Goal: Information Seeking & Learning: Check status

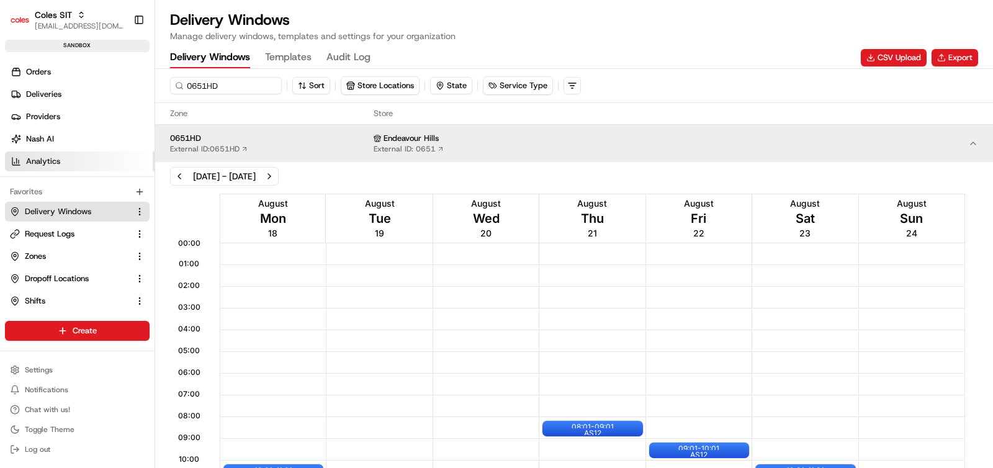
scroll to position [1, 0]
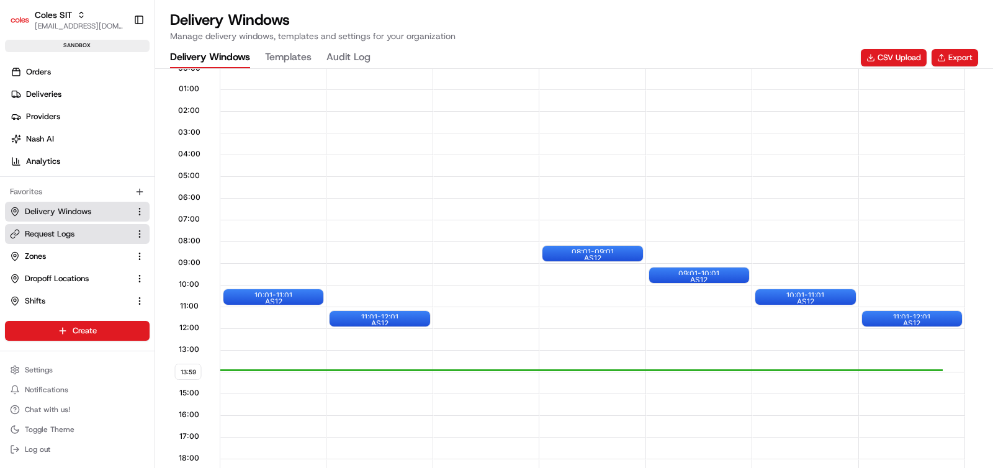
click at [51, 237] on span "Request Logs" at bounding box center [50, 233] width 50 height 11
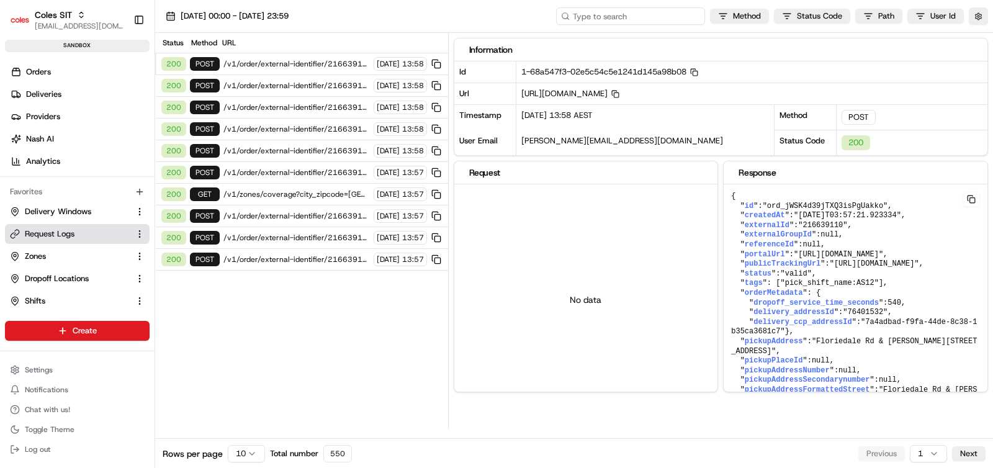
click at [641, 19] on input at bounding box center [630, 15] width 149 height 17
paste input "1-68a540a5-48540e61065237827bf27e18"
type input "1-68a540a5-48540e61065237827bf27e18"
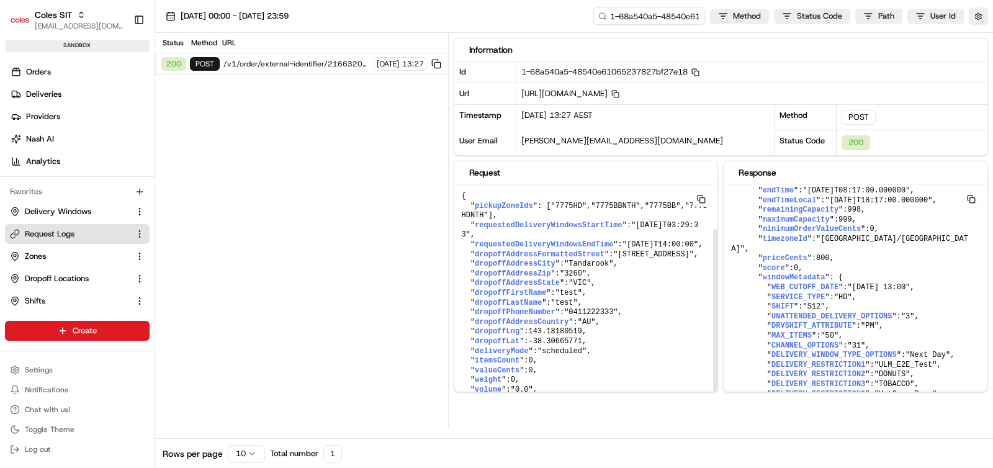
scroll to position [56, 0]
drag, startPoint x: 623, startPoint y: 246, endPoint x: 688, endPoint y: 248, distance: 65.2
click at [688, 250] on span ""[STREET_ADDRESS]"" at bounding box center [653, 254] width 81 height 9
copy span "[STREET_ADDRESS]"
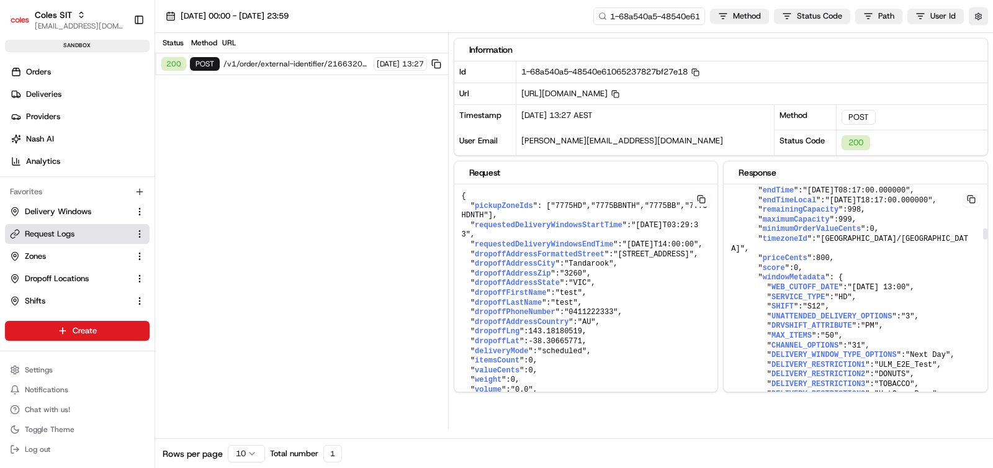
click at [718, 341] on pre "{ " id ": "ord_Y5XLGUBW3epjUz43hqEicJ" , " createdAt ": "[DATE]T01:06:27.087051…" at bounding box center [586, 298] width 264 height 228
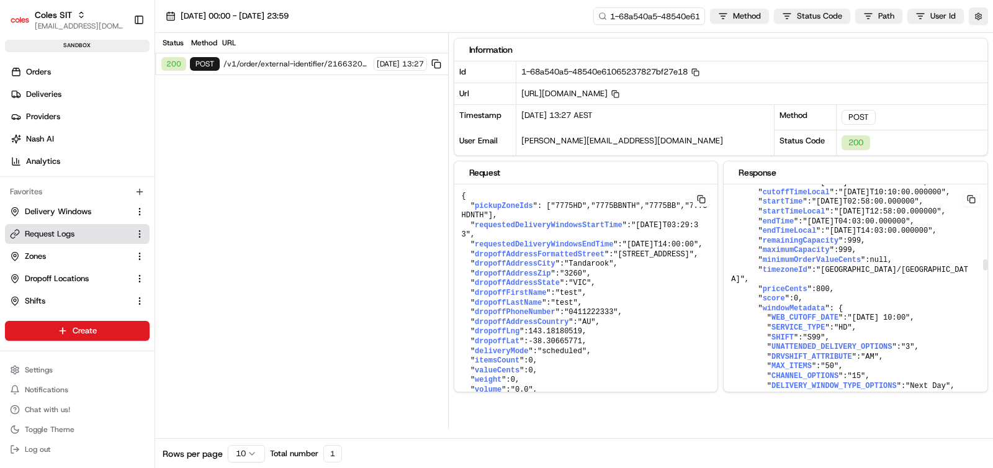
scroll to position [2580, 0]
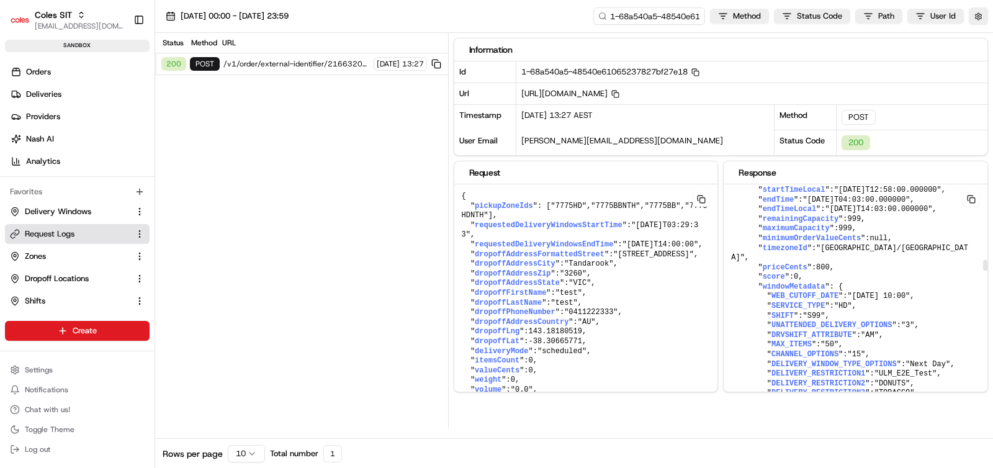
click at [718, 277] on pre "{ " id ": "ord_Y5XLGUBW3epjUz43hqEicJ" , " createdAt ": "[DATE]T01:06:27.087051…" at bounding box center [586, 298] width 264 height 228
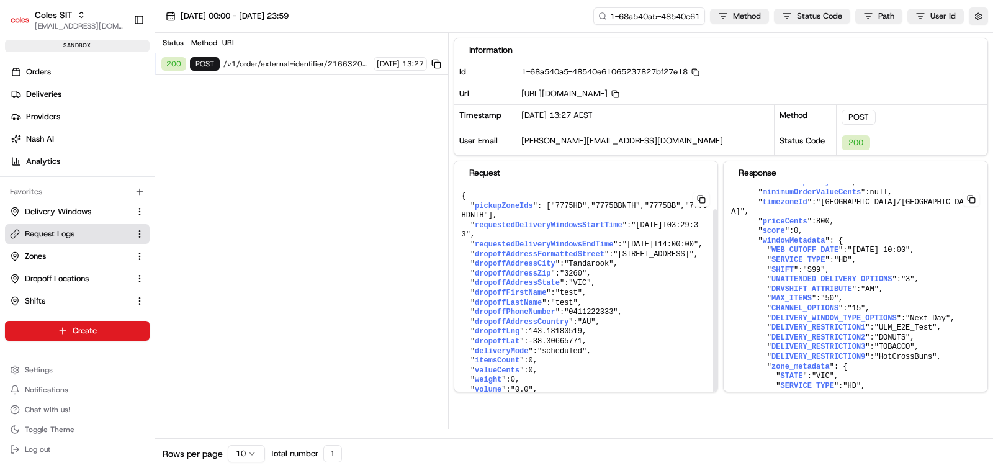
scroll to position [33, 0]
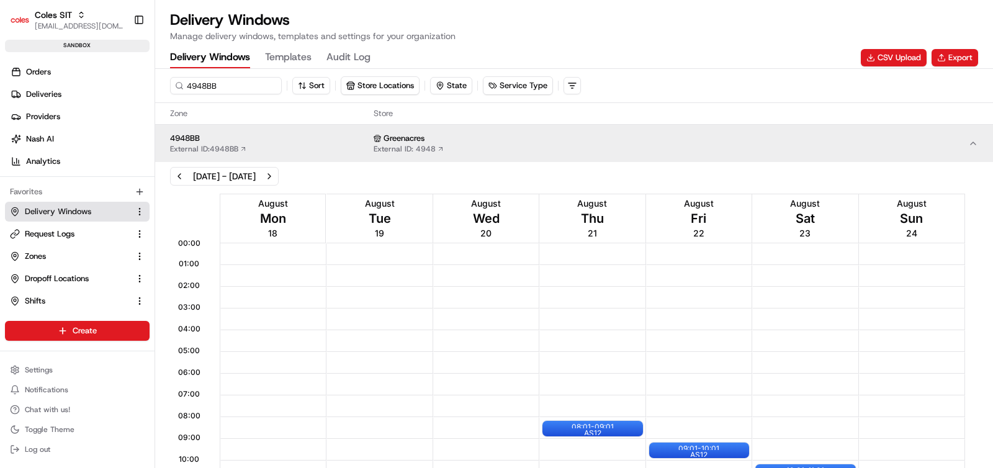
scroll to position [1, 0]
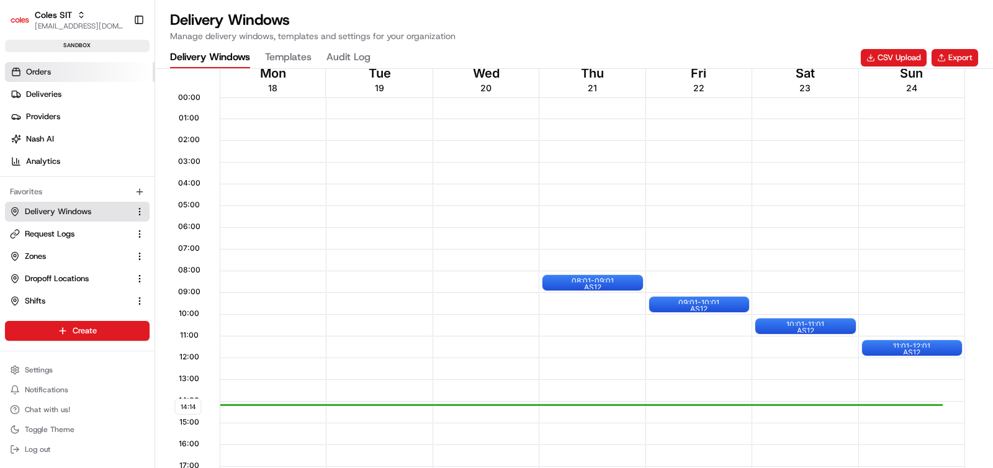
click at [30, 77] on span "Orders" at bounding box center [38, 71] width 25 height 11
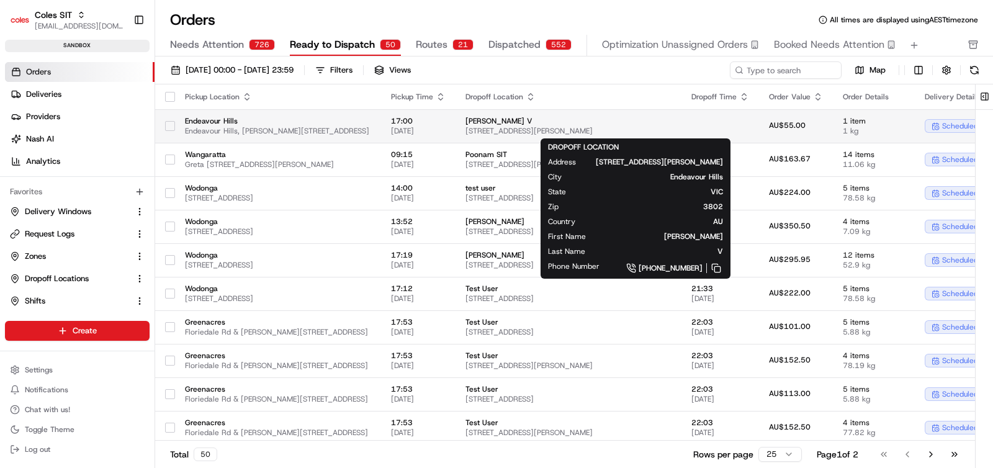
click at [671, 126] on span "5 Lawson Way, Endeavour Hills, VIC 3802, AU" at bounding box center [568, 131] width 206 height 10
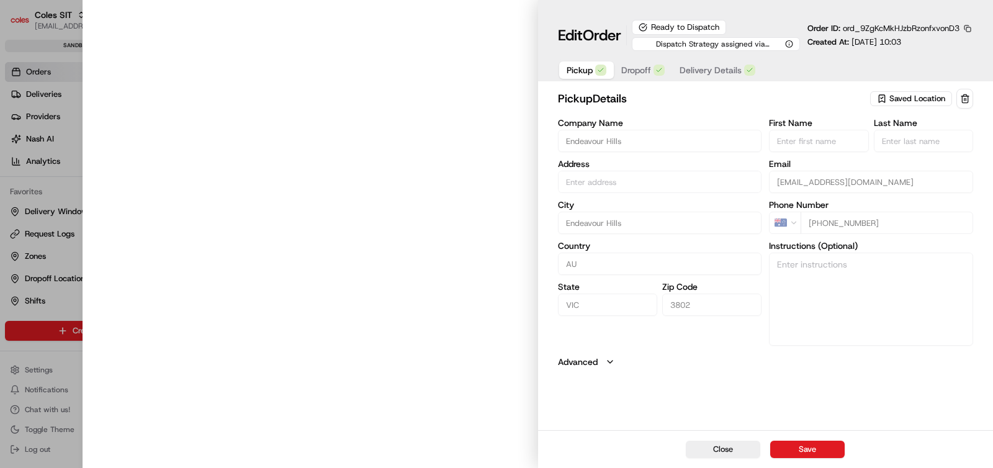
type input "Endeavour Hills, Matthew Flinders Ave, Endeavour Hills VIC 3802, Australia"
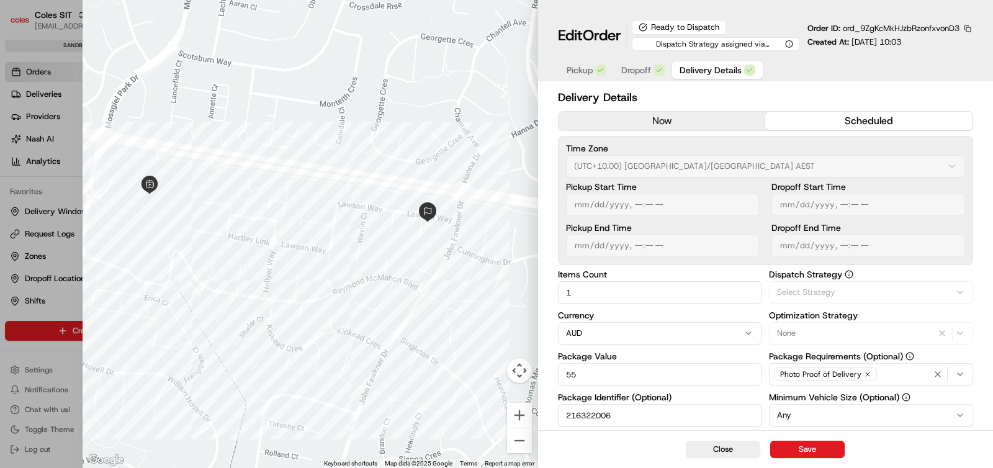
click at [711, 70] on span "Delivery Details" at bounding box center [710, 70] width 62 height 12
